Goal: Task Accomplishment & Management: Use online tool/utility

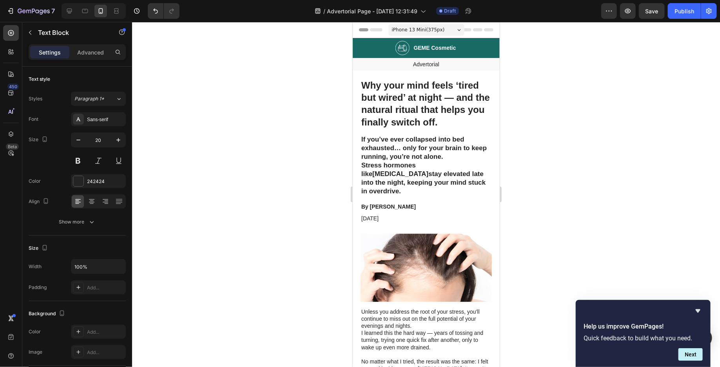
scroll to position [466, 0]
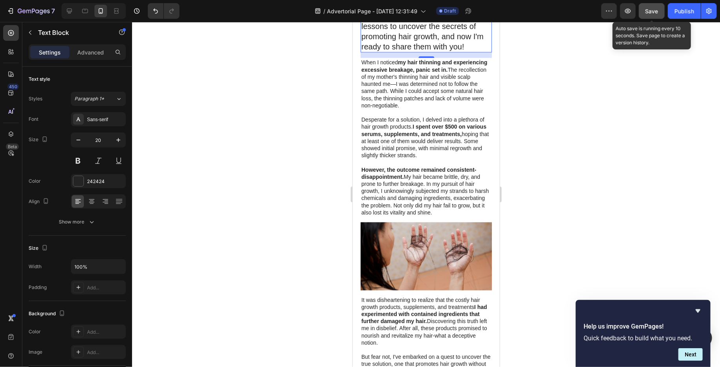
click at [658, 16] on button "Save" at bounding box center [652, 11] width 26 height 16
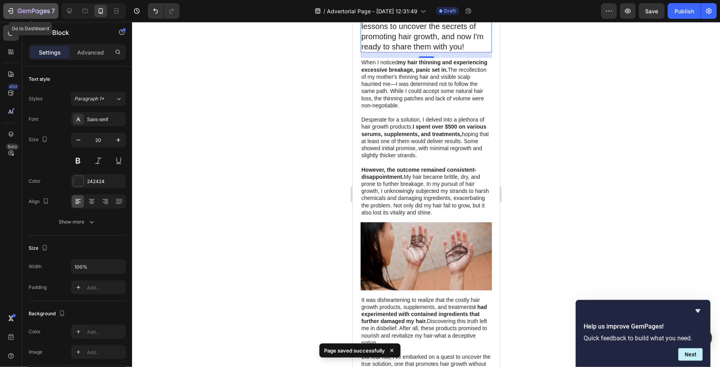
click at [9, 8] on icon "button" at bounding box center [11, 11] width 8 height 8
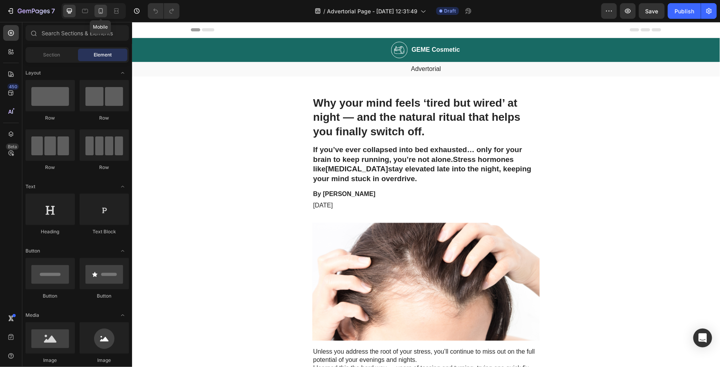
click at [105, 12] on div at bounding box center [101, 11] width 13 height 13
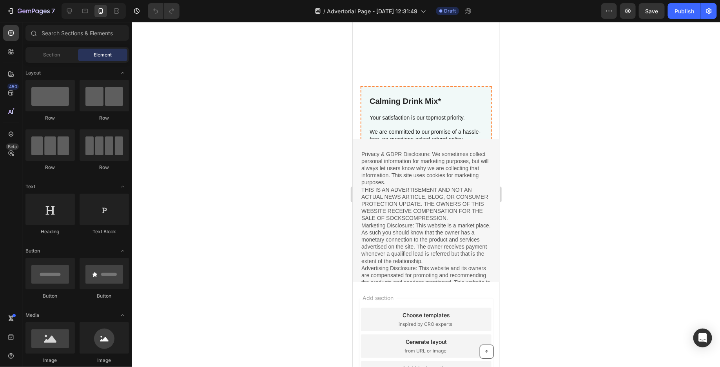
scroll to position [2544, 0]
